Goal: Feedback & Contribution: Submit feedback/report problem

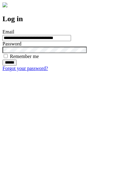
type input "**********"
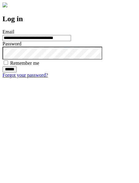
click at [17, 73] on input "******" at bounding box center [9, 69] width 14 height 6
